Goal: Information Seeking & Learning: Learn about a topic

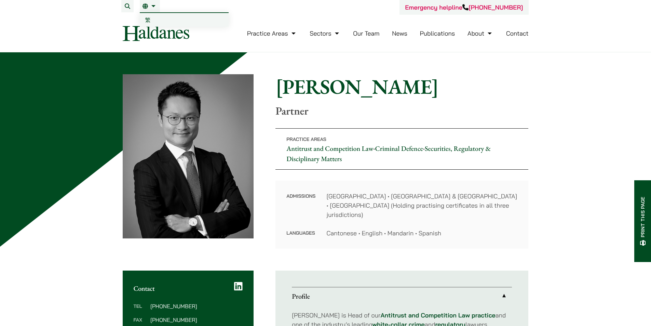
click at [150, 4] on link "EN" at bounding box center [150, 5] width 15 height 5
click at [147, 21] on span "繁" at bounding box center [147, 19] width 5 height 7
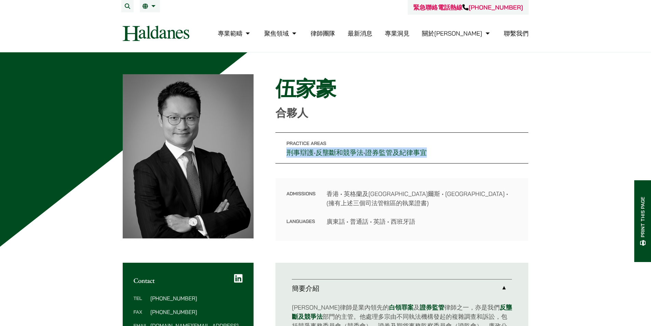
drag, startPoint x: 278, startPoint y: 151, endPoint x: 446, endPoint y: 155, distance: 168.9
click at [443, 154] on p "Practice Areas 刑事辯護 • 反壟斷和競爭法 • 證券監管及紀律事宜" at bounding box center [402, 147] width 253 height 31
click at [468, 156] on p "Practice Areas 刑事辯護 • 反壟斷和競爭法 • 證券監管及紀律事宜" at bounding box center [402, 147] width 253 height 31
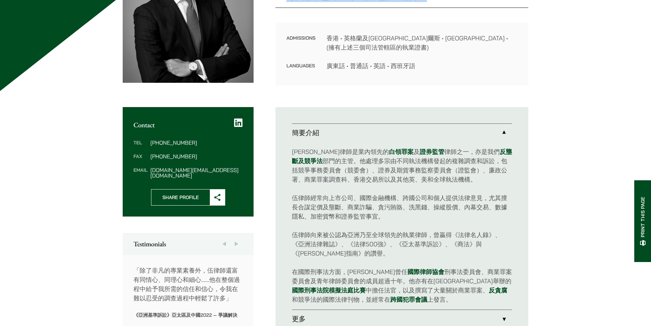
scroll to position [205, 0]
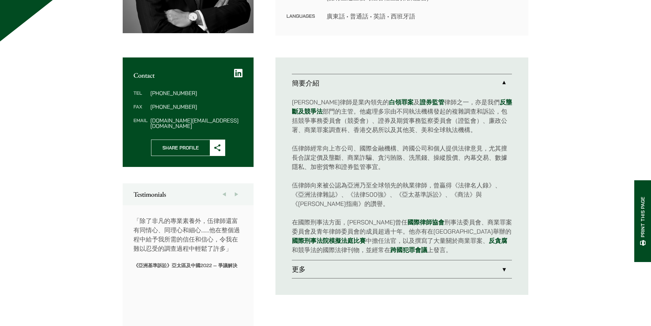
click at [361, 268] on link "更多" at bounding box center [402, 269] width 220 height 18
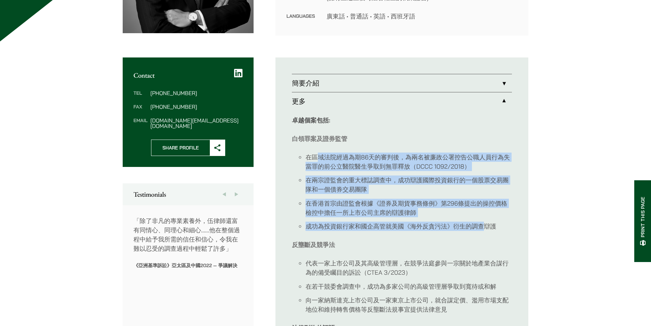
drag, startPoint x: 333, startPoint y: 160, endPoint x: 486, endPoint y: 230, distance: 168.3
click at [486, 230] on ul "在區域法院經過為期86天的審判後，為兩名被廉政公署控告公職人員行為失當罪的前公立醫院醫生爭取到無罪釋放（DCCC 1092/2018） 在兩宗證監會的重大標誌…" at bounding box center [402, 191] width 220 height 79
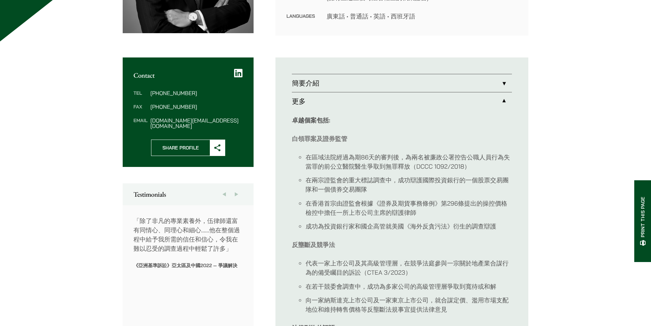
click at [487, 231] on li "成功為投資銀行家和國企高管就美國《海外反貪污法》衍生的調查辯護" at bounding box center [409, 226] width 206 height 9
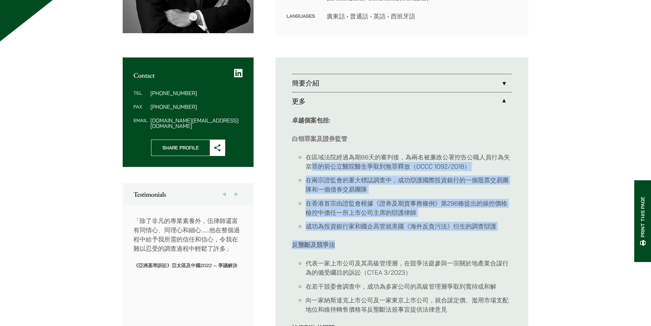
drag, startPoint x: 313, startPoint y: 171, endPoint x: 482, endPoint y: 235, distance: 181.4
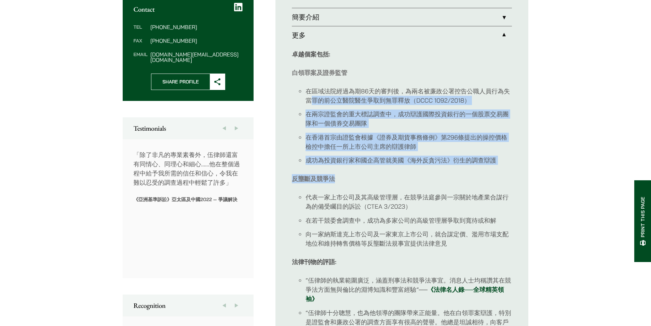
scroll to position [273, 0]
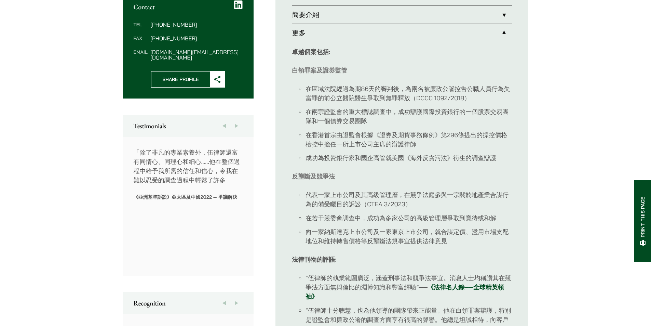
click at [452, 225] on ul "代表一家上市公司及其高級管理層，在競爭法庭參與一宗關於地產業合謀行為的備受矚目的訴訟（CTEA 3/2023） 在若干競委會調查中，成功為多家公司的高級管理層…" at bounding box center [402, 217] width 220 height 55
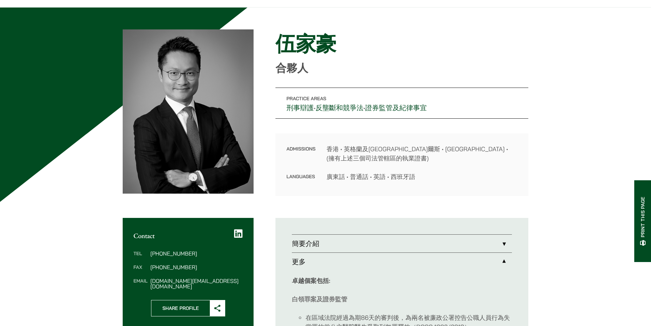
scroll to position [0, 0]
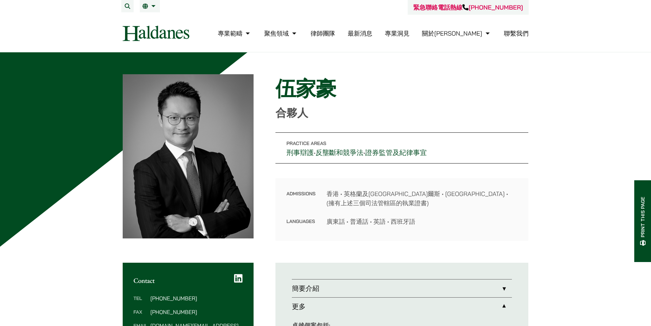
click at [335, 33] on link "律師團隊" at bounding box center [323, 33] width 25 height 8
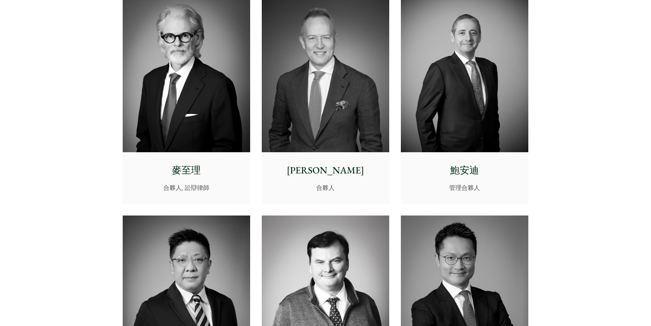
scroll to position [103, 0]
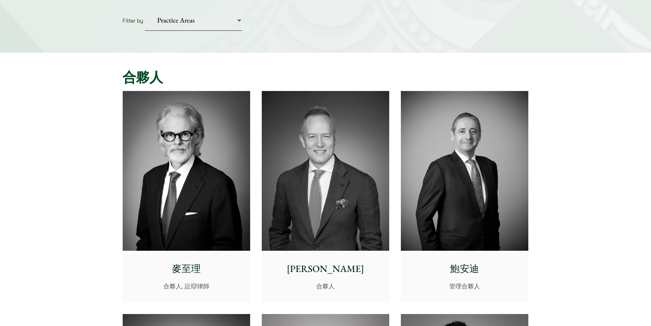
click at [166, 26] on select "Practice Areas 傳媒、娛樂及體育事務 公司及商業業務 刑事辯護 反壟斷和競爭法 婚姻及家事法 欺詐、資產追踪和追討 民事訴訟及爭議解決 物業及物…" at bounding box center [193, 20] width 97 height 21
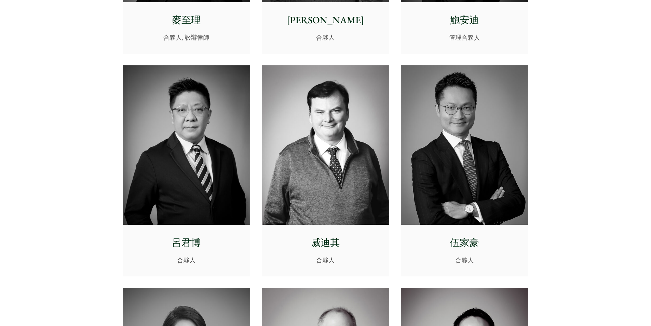
scroll to position [308, 0]
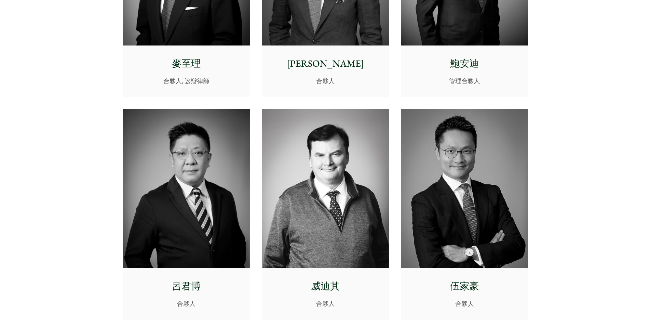
click at [434, 195] on img at bounding box center [465, 189] width 128 height 160
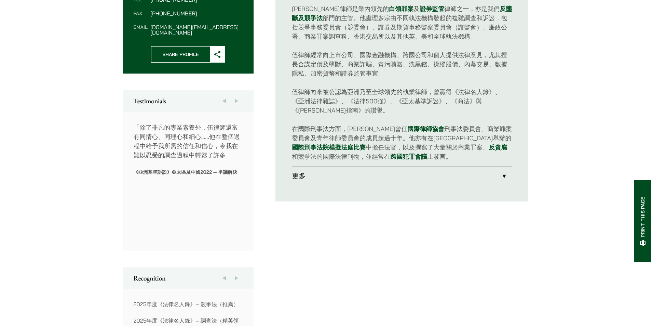
scroll to position [239, 0]
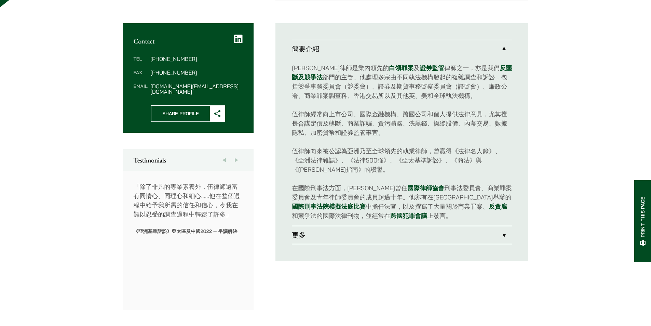
click at [341, 227] on link "更多" at bounding box center [402, 235] width 220 height 18
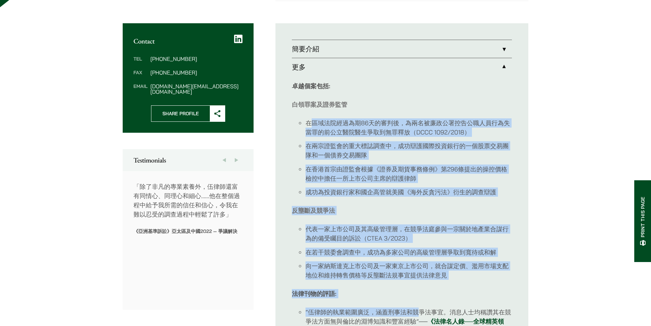
drag, startPoint x: 313, startPoint y: 123, endPoint x: 419, endPoint y: 301, distance: 206.8
click at [411, 275] on li "向一家納斯達克上市公司及一家東京上市公司，就合謀定價、濫用市場支配地位和維持轉售價格等反壟斷法規事宜提供法律意見" at bounding box center [409, 270] width 206 height 18
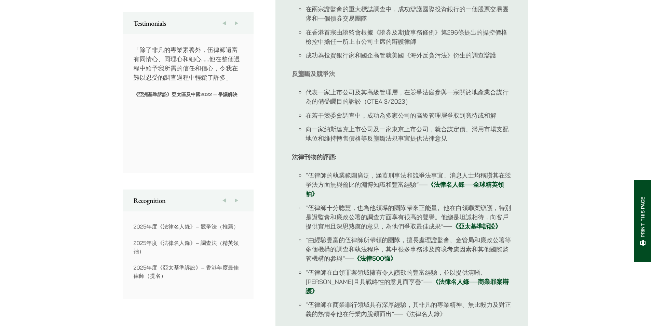
click at [387, 226] on li "“伍律師十分聰慧，也為他領導的團隊帶來正能量。他在白領罪案辯護，特別是證監會和廉政公署的調查方面享有很高的聲譽。他總是坦誠相待，向客戶提供實用且深思熟慮的意見…" at bounding box center [409, 217] width 206 height 28
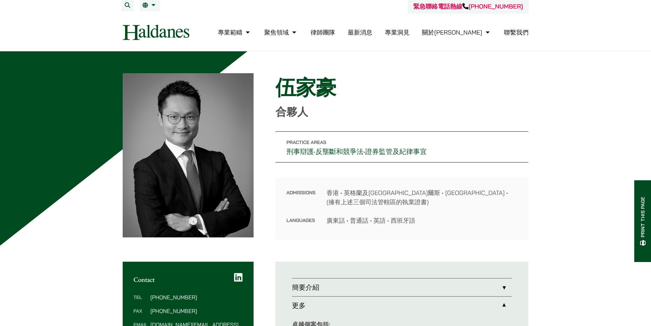
scroll to position [0, 0]
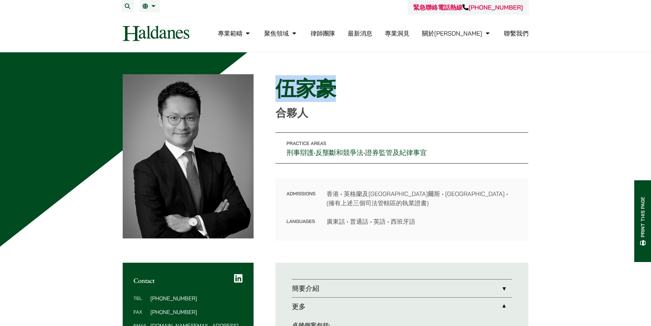
drag, startPoint x: 276, startPoint y: 89, endPoint x: 357, endPoint y: 88, distance: 80.7
click at [357, 88] on h1 "伍家豪" at bounding box center [402, 88] width 253 height 25
copy h1 "伍家豪"
